Goal: Transaction & Acquisition: Download file/media

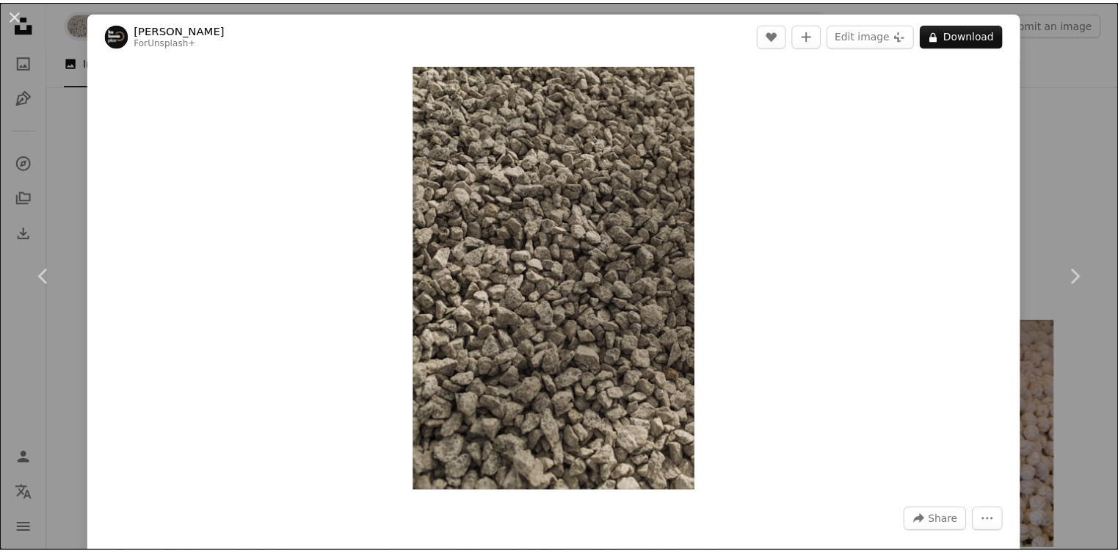
scroll to position [1468, 0]
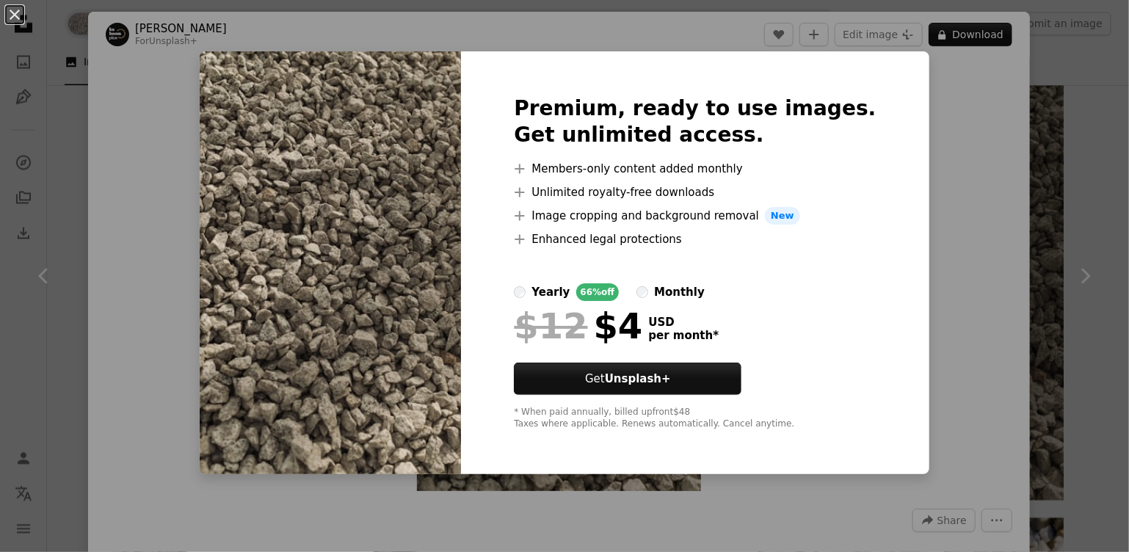
click at [1089, 178] on div "An X shape Premium, ready to use images. Get unlimited access. A plus sign Memb…" at bounding box center [564, 276] width 1129 height 552
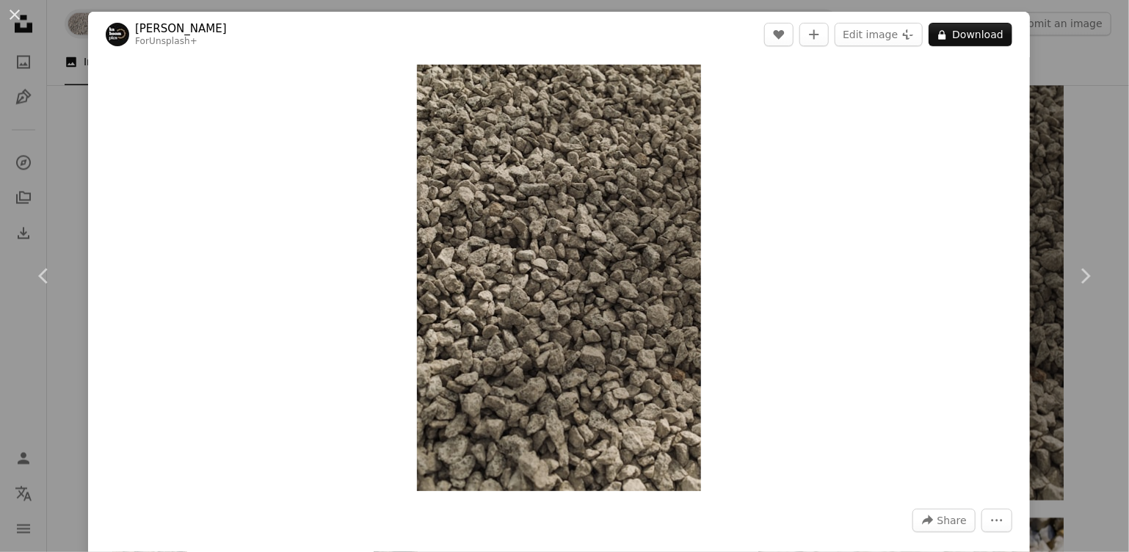
click at [1083, 176] on div "An X shape Chevron left Chevron right [PERSON_NAME] For Unsplash+ A heart A plu…" at bounding box center [564, 276] width 1129 height 552
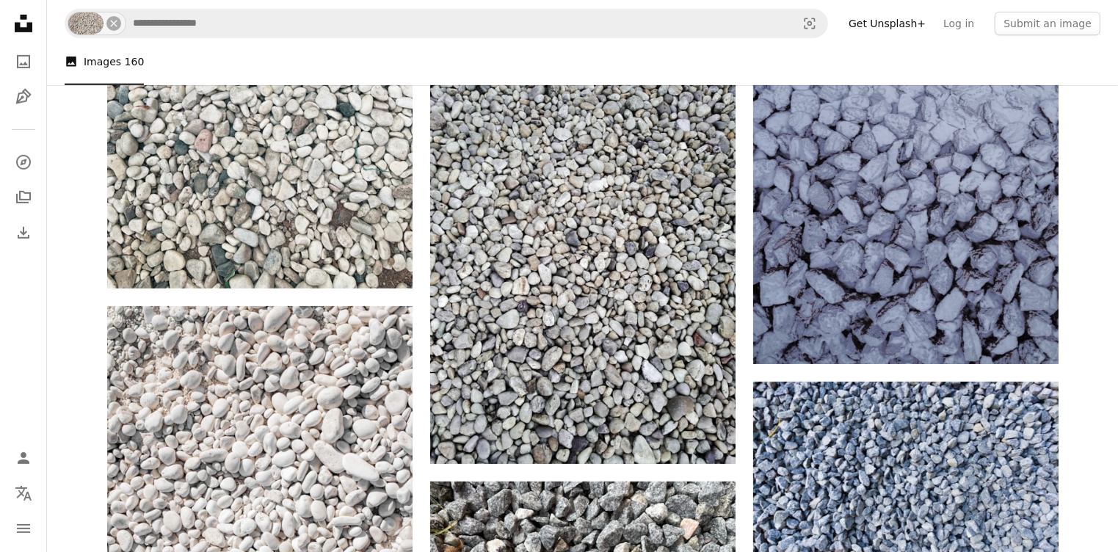
scroll to position [440, 0]
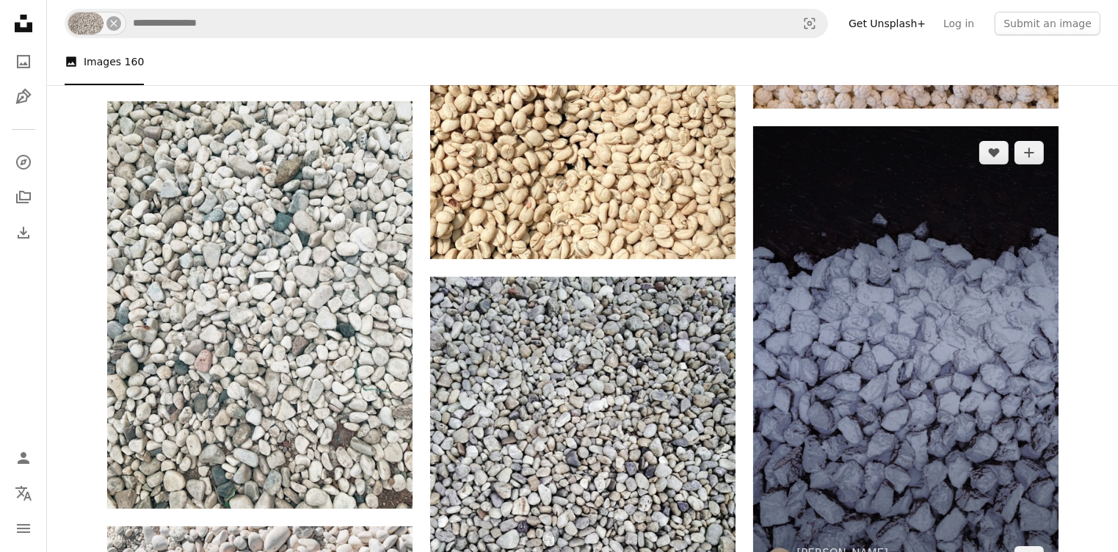
click at [907, 353] on img at bounding box center [905, 355] width 305 height 458
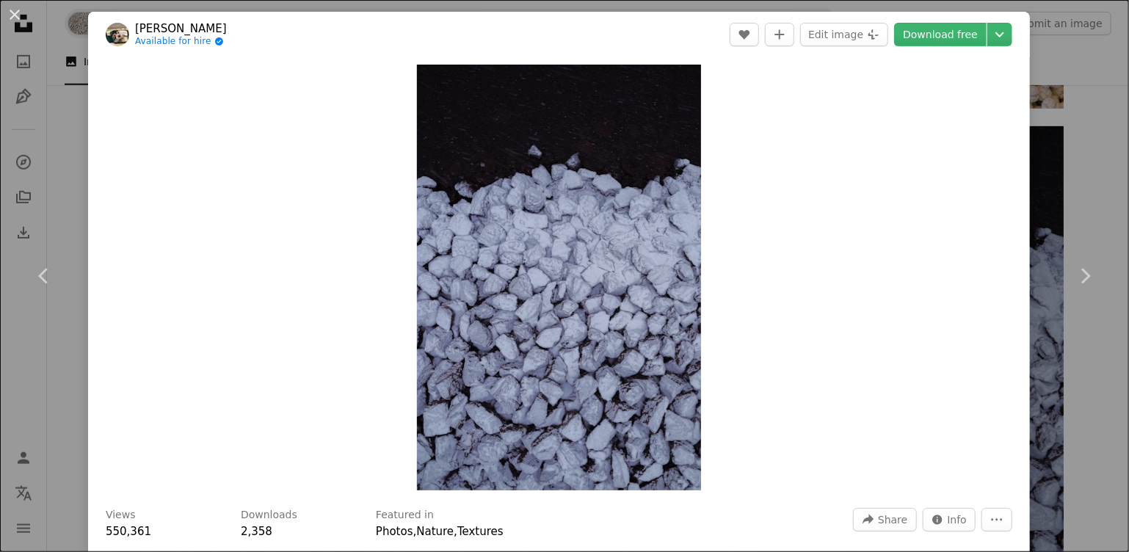
click at [1092, 134] on div "An X shape Chevron left Chevron right Hans Available for hire A checkmark insid…" at bounding box center [564, 276] width 1129 height 552
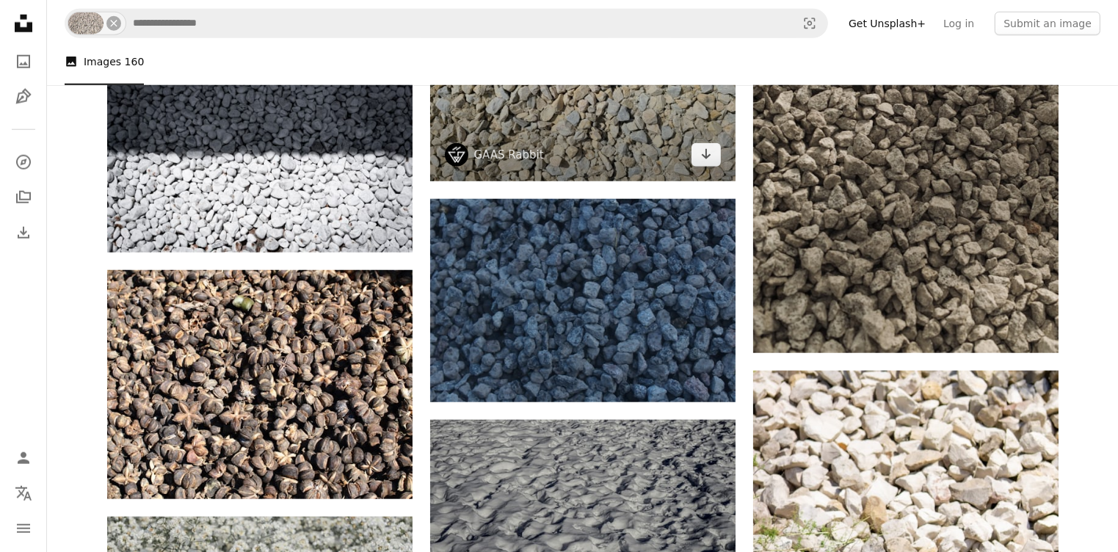
scroll to position [1321, 0]
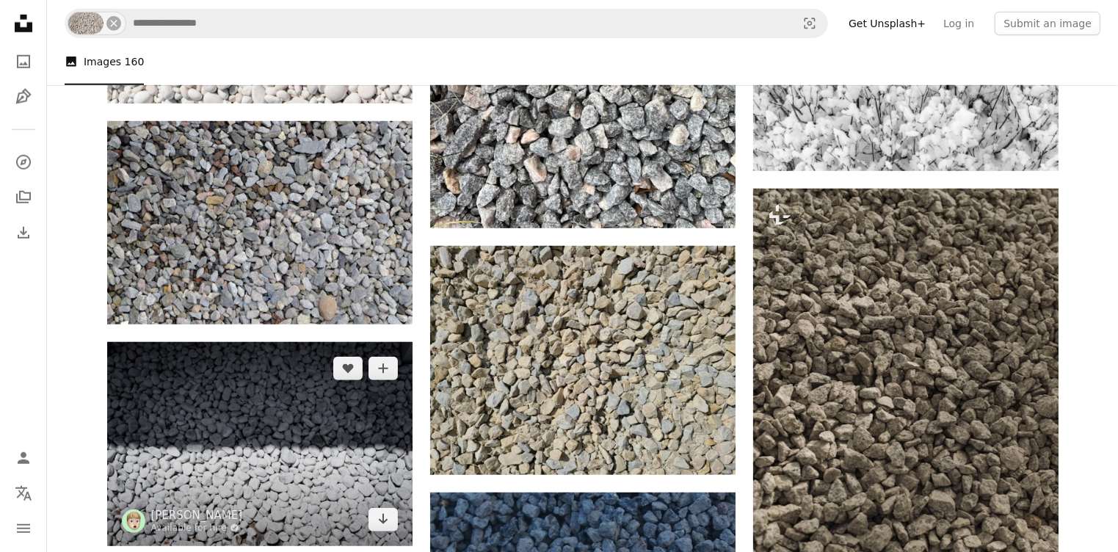
click at [207, 429] on img at bounding box center [259, 444] width 305 height 204
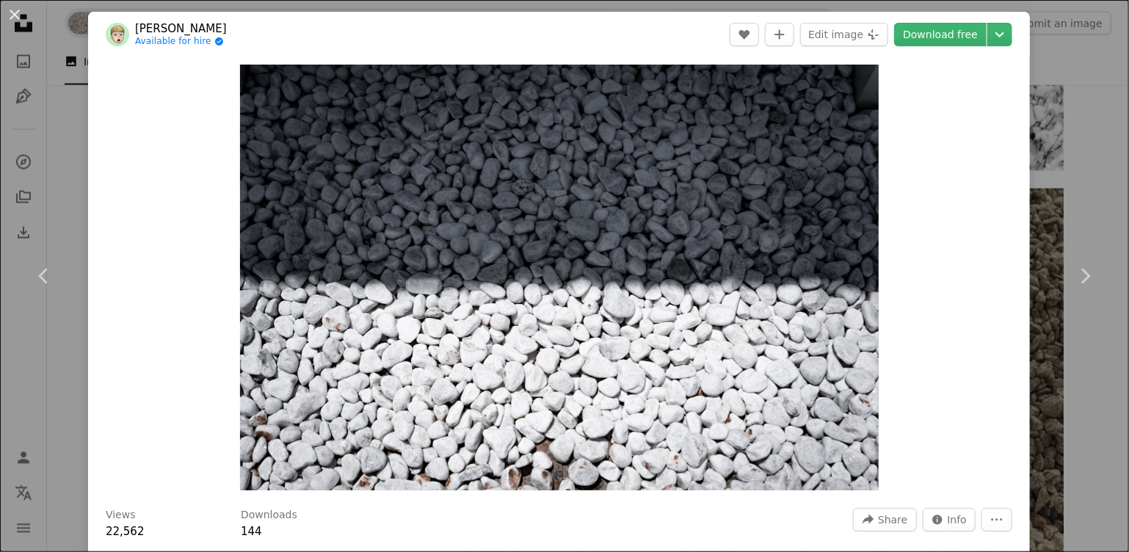
click at [1041, 199] on div "An X shape Chevron left Chevron right [PERSON_NAME] Available for hire A checkm…" at bounding box center [564, 276] width 1129 height 552
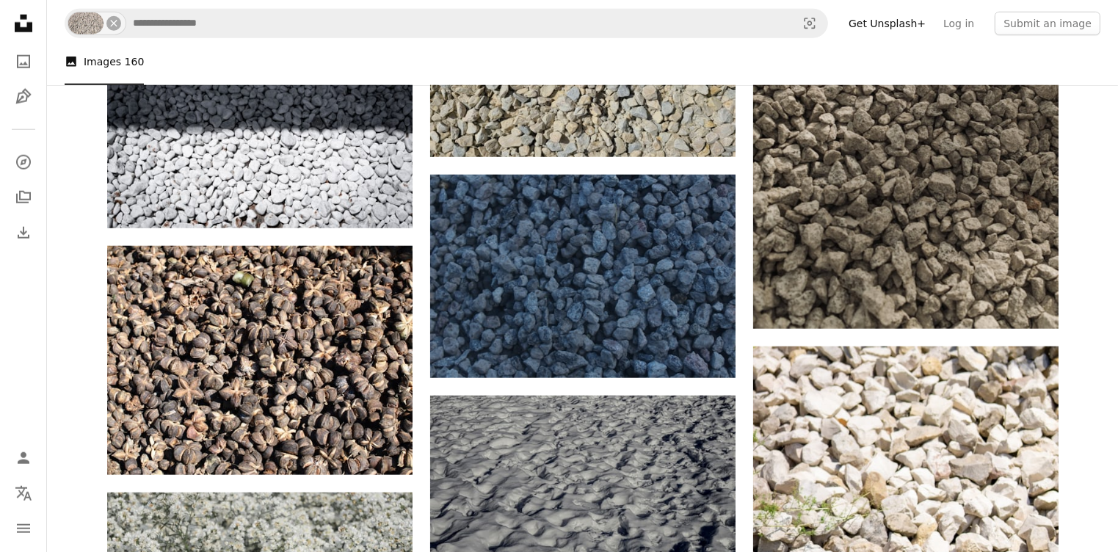
scroll to position [2079, 0]
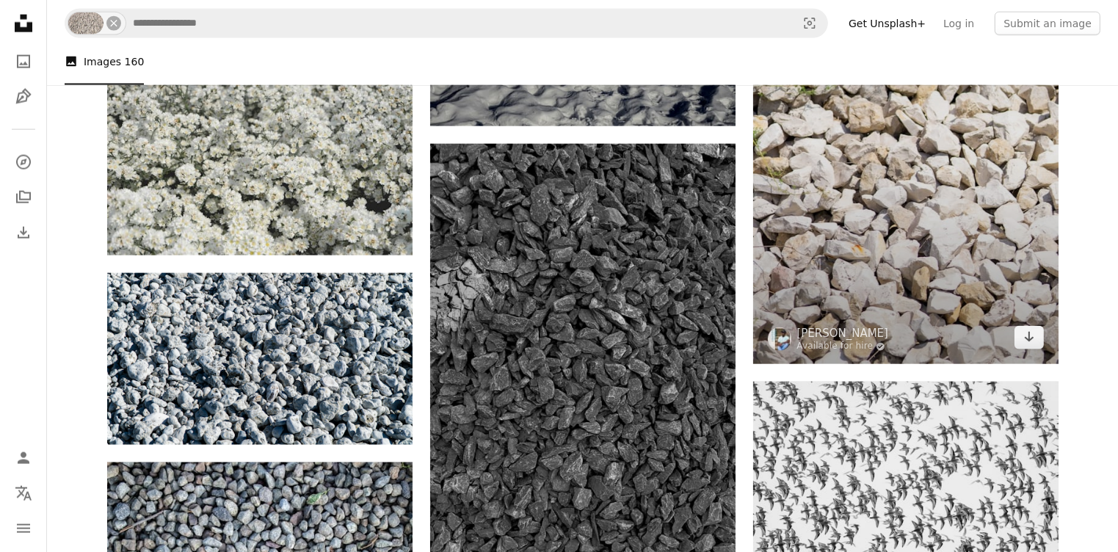
click at [936, 269] on img at bounding box center [905, 135] width 305 height 458
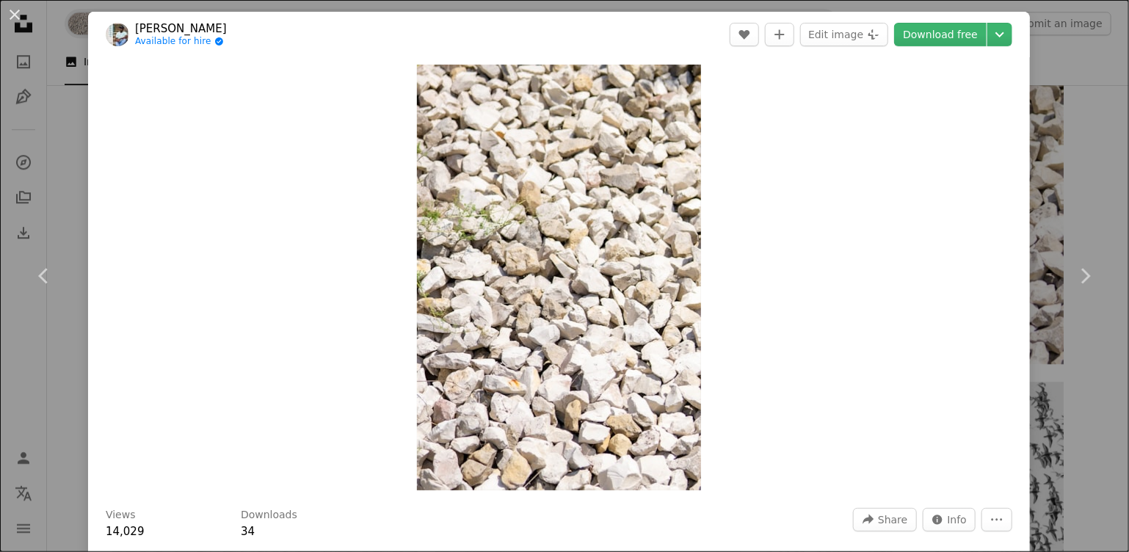
click at [1082, 72] on div "An X shape Chevron left Chevron right [PERSON_NAME] Available for hire A checkm…" at bounding box center [564, 276] width 1129 height 552
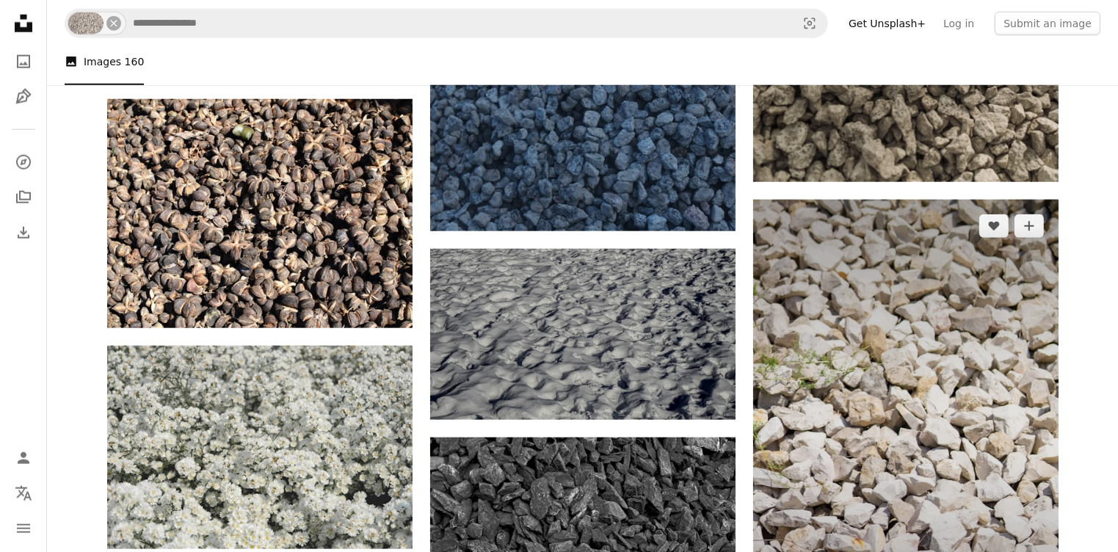
scroll to position [1712, 0]
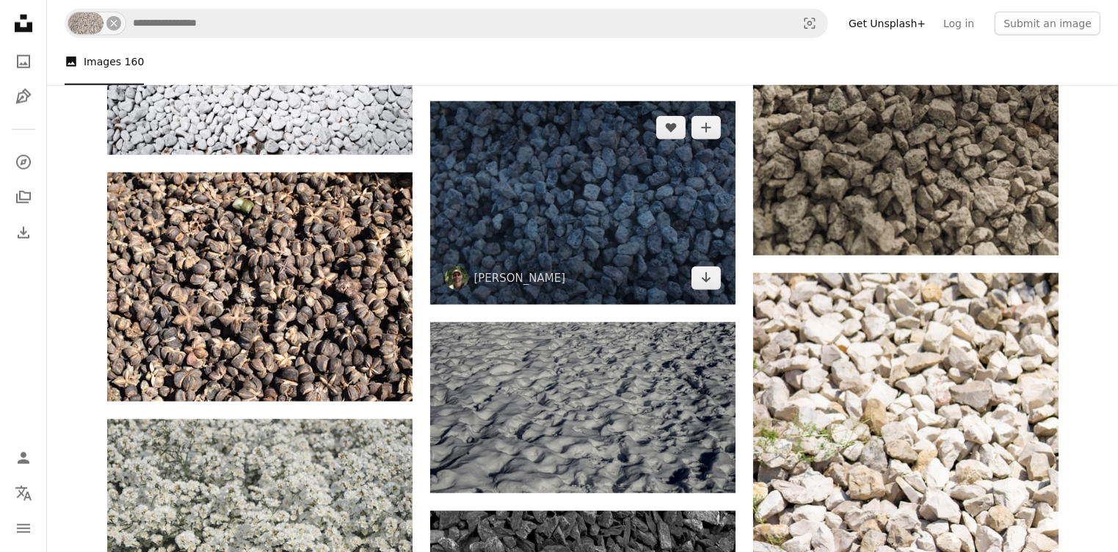
click at [615, 197] on img at bounding box center [582, 202] width 305 height 203
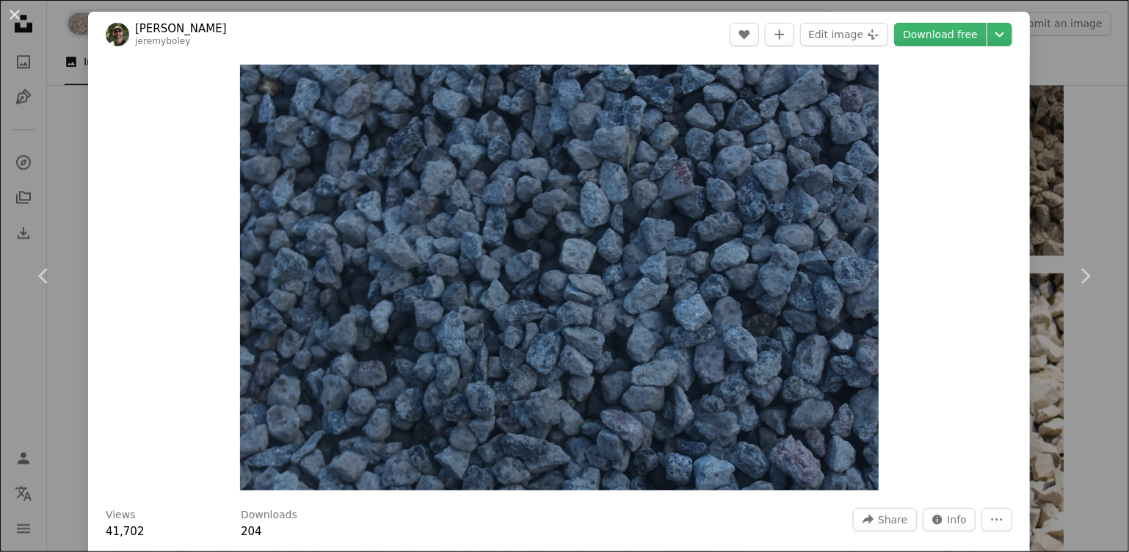
click at [1039, 131] on div "An X shape Chevron left Chevron right [PERSON_NAME] jeremyboley A heart A plus …" at bounding box center [564, 276] width 1129 height 552
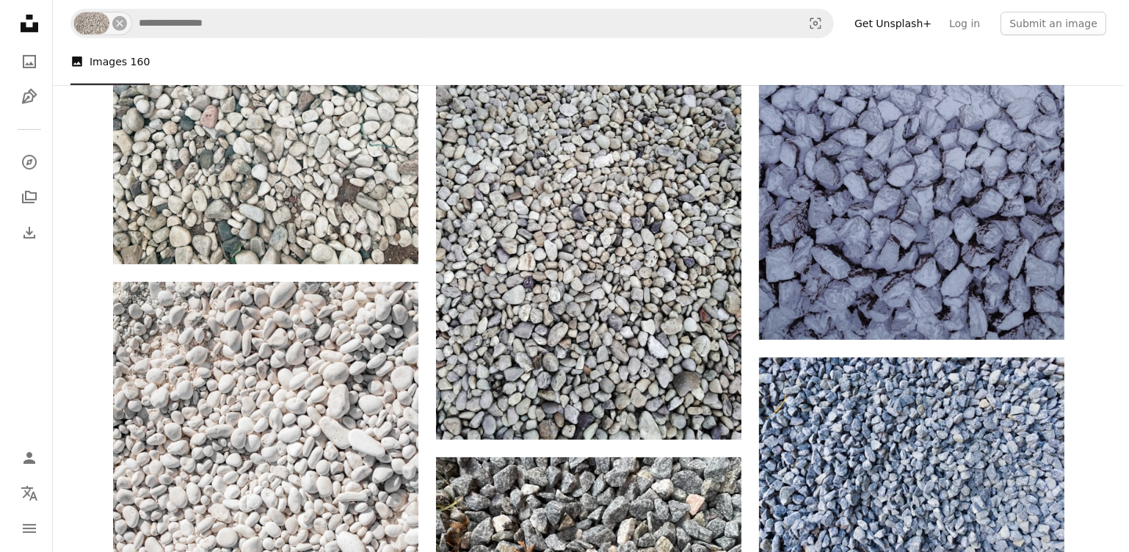
scroll to position [611, 0]
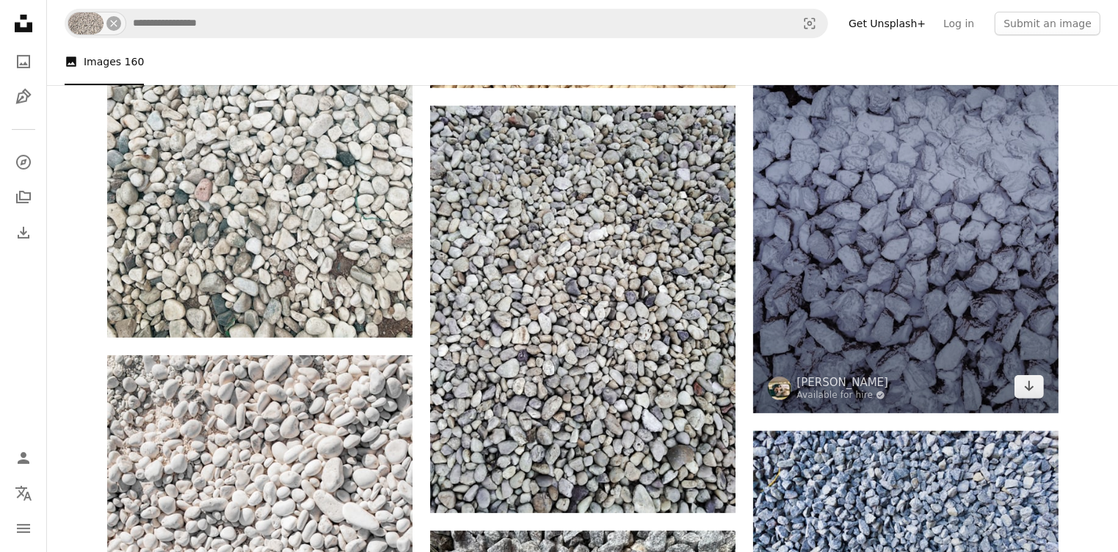
click at [938, 280] on img at bounding box center [905, 184] width 305 height 458
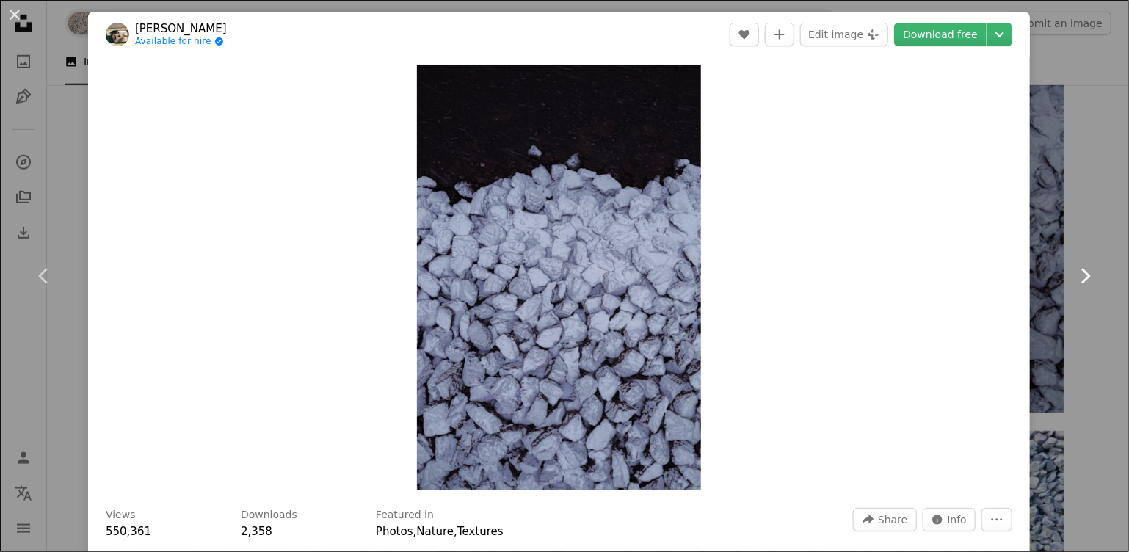
click at [1057, 207] on link "Chevron right" at bounding box center [1085, 275] width 88 height 141
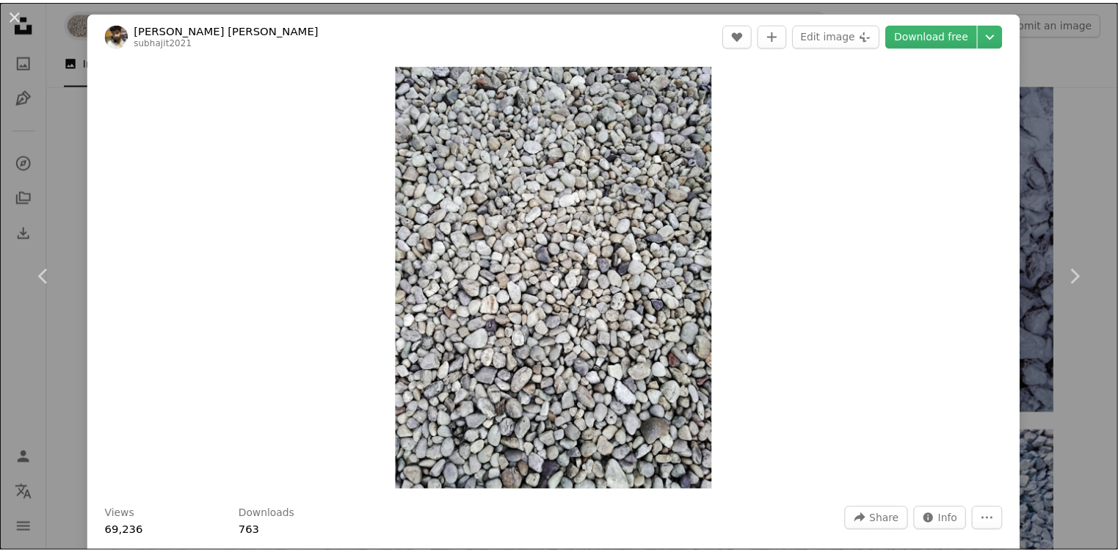
scroll to position [367, 0]
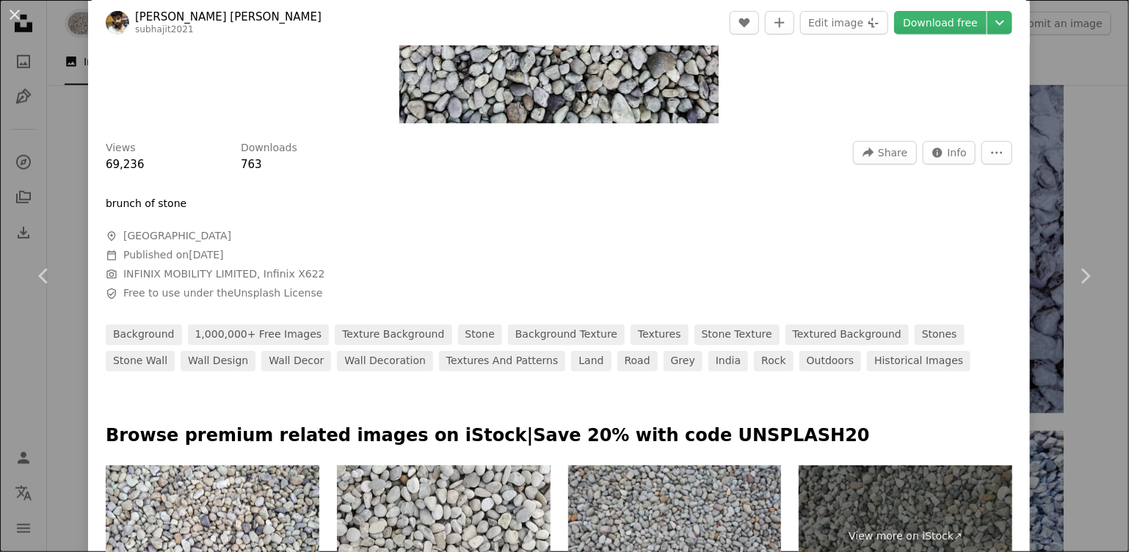
click at [1064, 73] on div "An X shape Chevron left Chevron right [PERSON_NAME] [PERSON_NAME] subhajit2021 …" at bounding box center [564, 276] width 1129 height 552
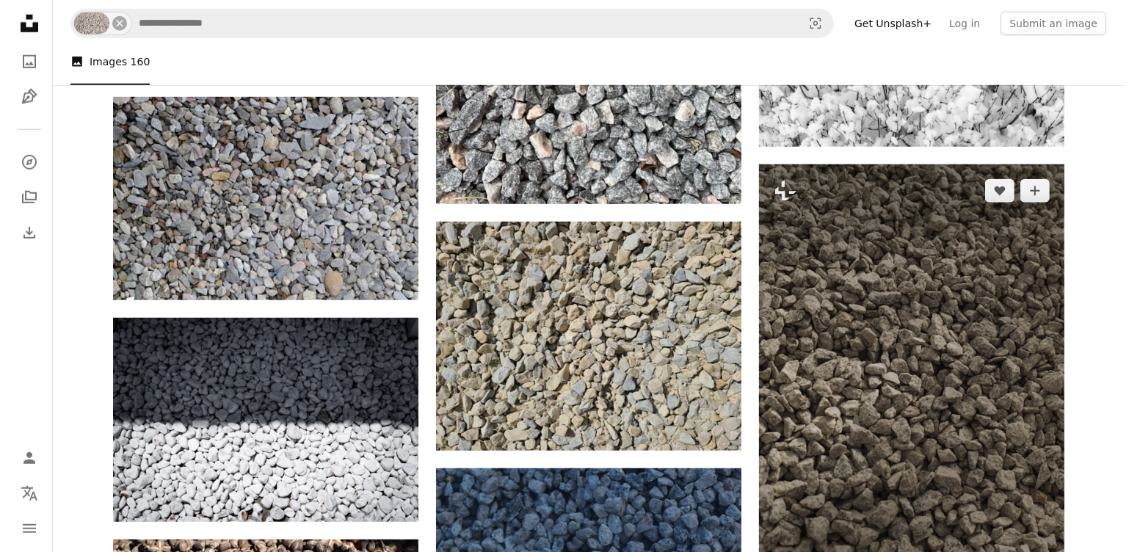
scroll to position [1565, 0]
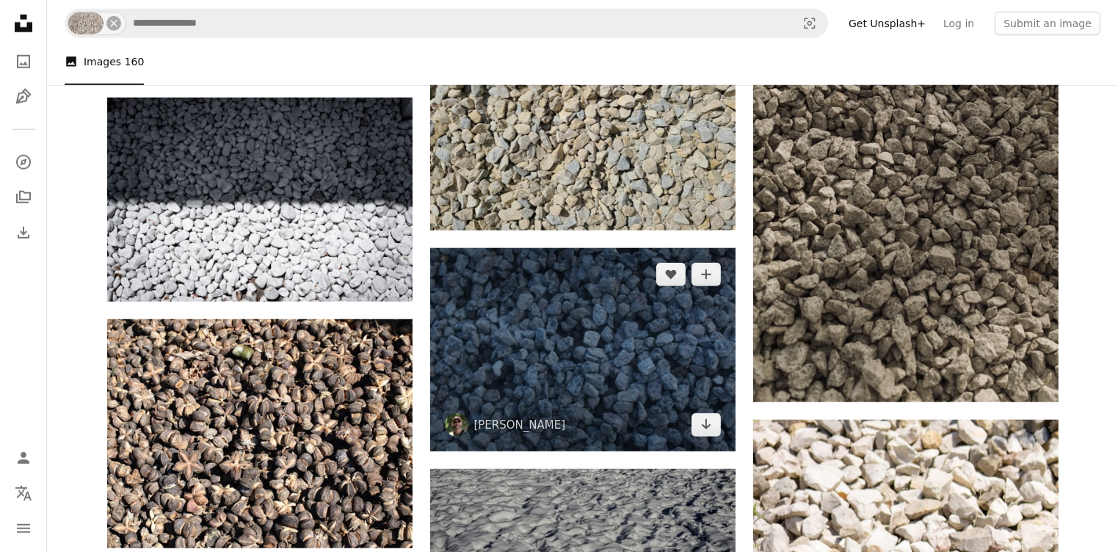
click at [663, 354] on img at bounding box center [582, 349] width 305 height 203
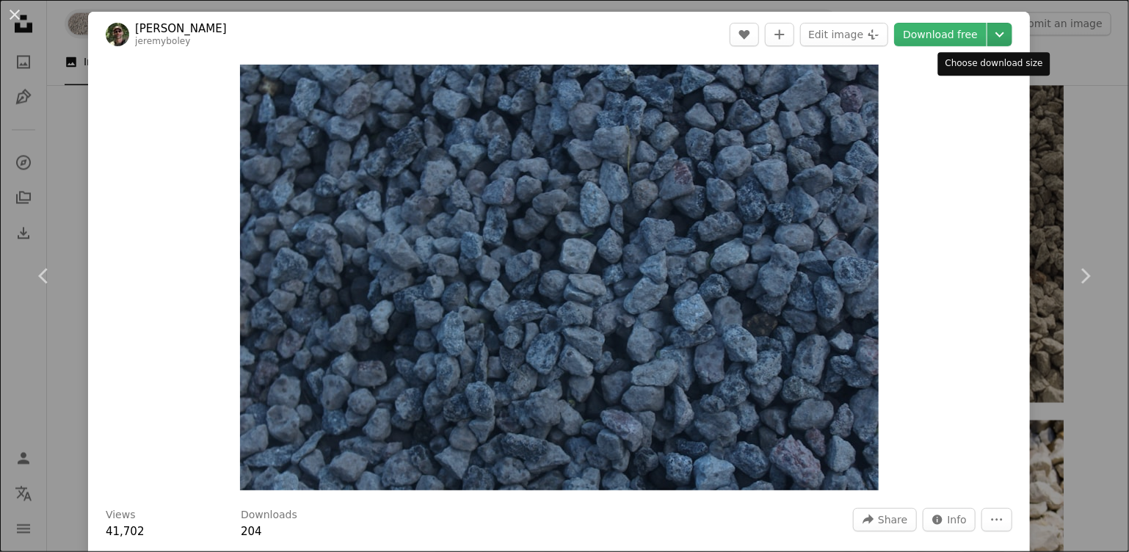
click at [988, 40] on icon "Chevron down" at bounding box center [999, 35] width 23 height 18
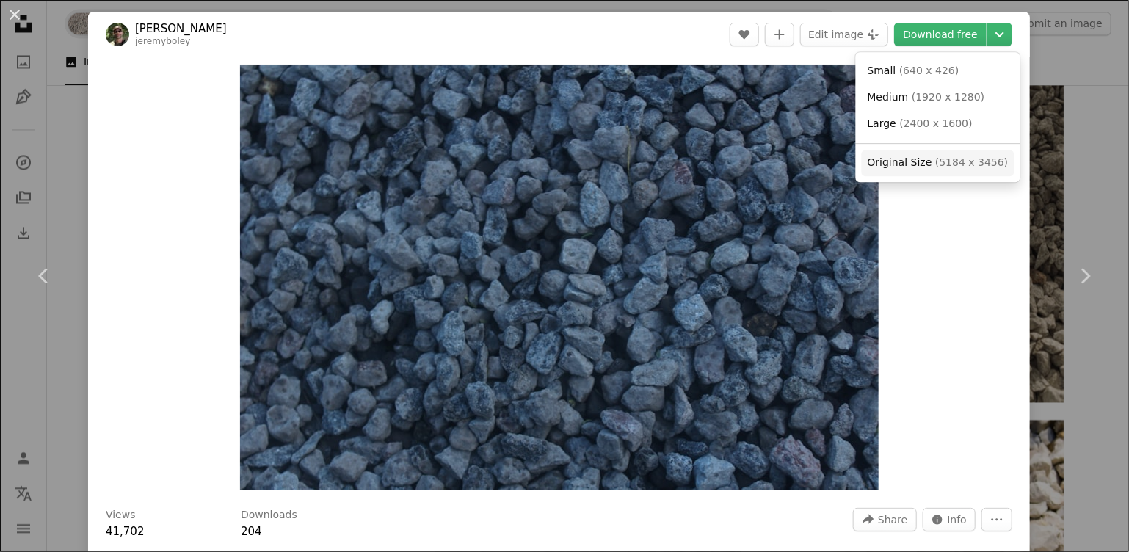
click at [919, 168] on span "Original Size" at bounding box center [899, 162] width 65 height 12
